Goal: Transaction & Acquisition: Purchase product/service

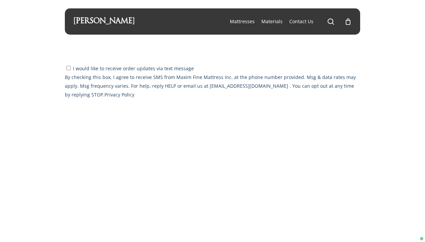
select select "CA"
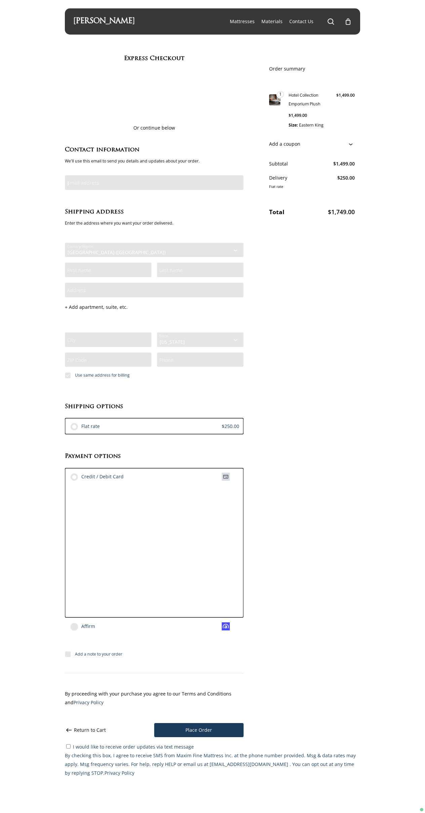
type input "j"
type input "J"
select select "Checkout"
type input "D"
type input "4"
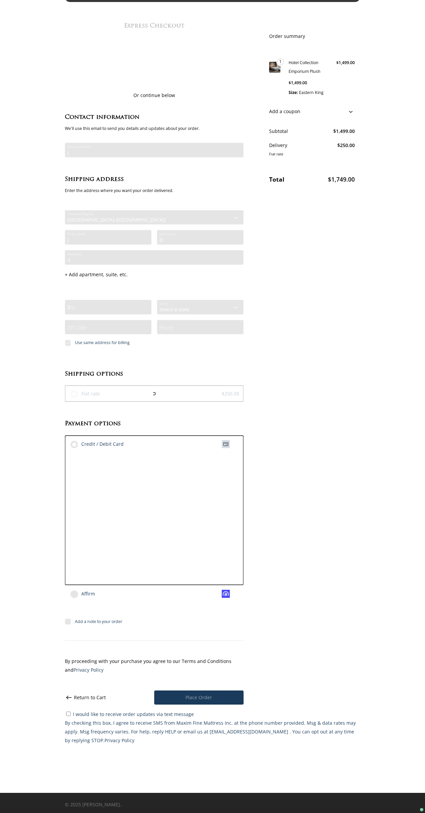
type input "S"
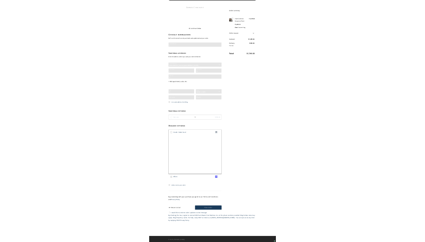
scroll to position [35, 0]
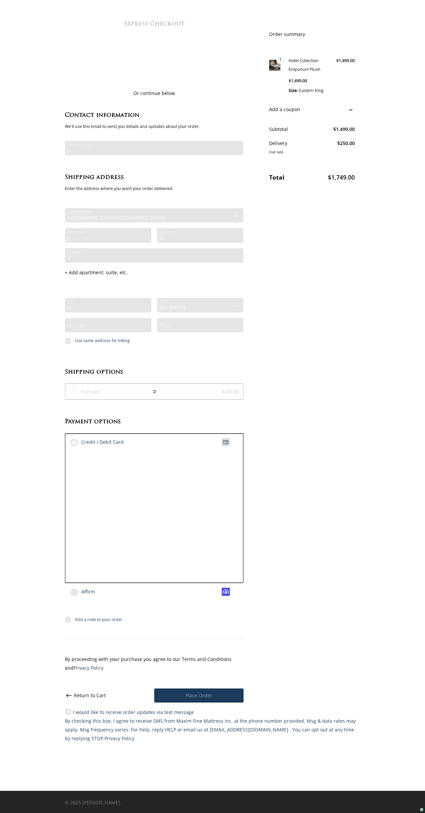
select select "WA"
type input "9"
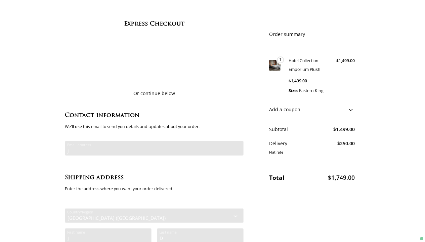
scroll to position [0, 0]
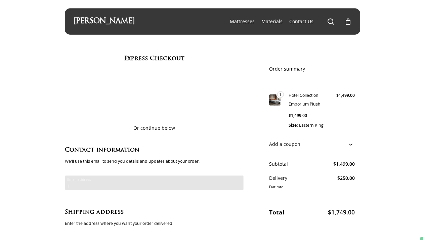
checkbox input "false"
select select "WA"
